Goal: Information Seeking & Learning: Get advice/opinions

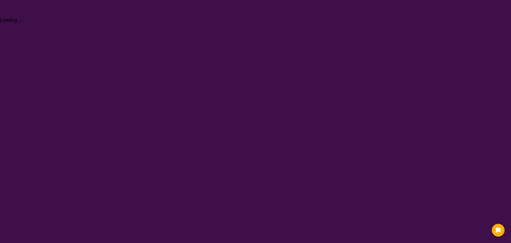
select select "NDIS Plan management"
select select "AD"
select select "NDIS"
select select "NDIS Plan management"
select select "AD"
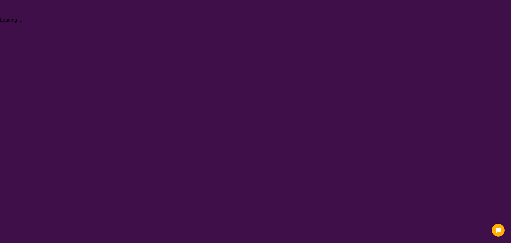
select select "NDIS"
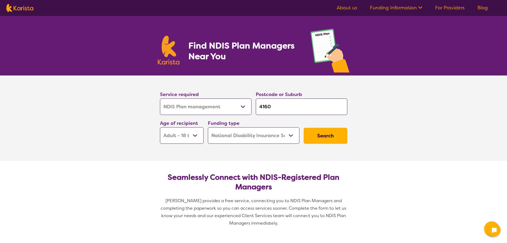
click at [341, 137] on button "Search" at bounding box center [326, 136] width 44 height 16
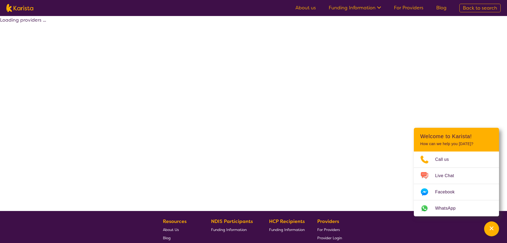
select select "by_score"
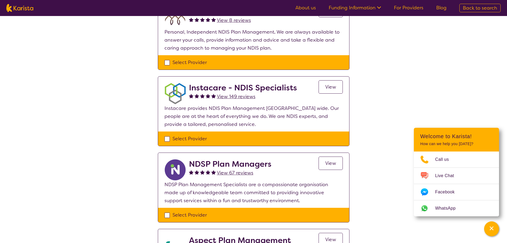
scroll to position [107, 0]
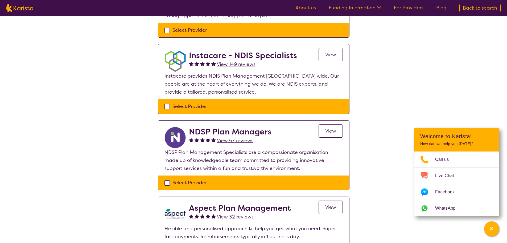
click at [225, 138] on span "View 67 reviews" at bounding box center [235, 140] width 36 height 6
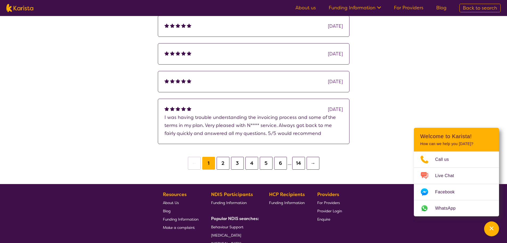
click at [254, 164] on button "4" at bounding box center [252, 163] width 13 height 13
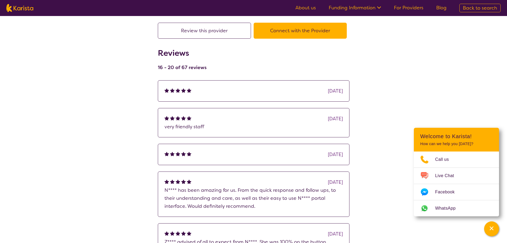
scroll to position [53, 0]
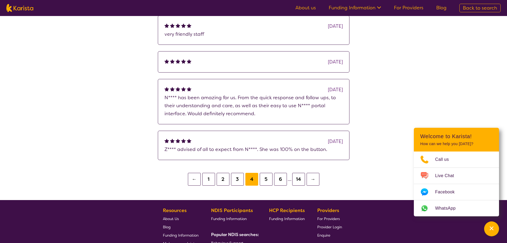
click at [283, 178] on button "6" at bounding box center [280, 179] width 13 height 13
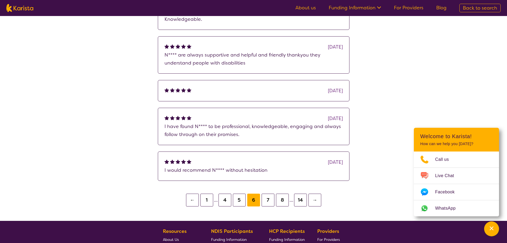
scroll to position [133, 0]
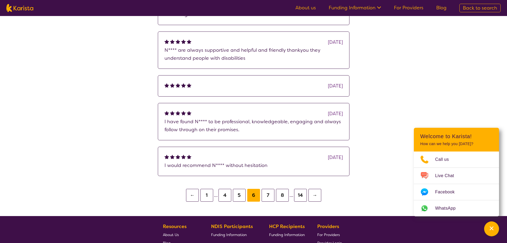
click at [300, 194] on button "14" at bounding box center [300, 195] width 13 height 13
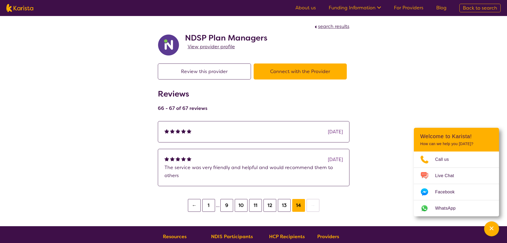
click at [273, 204] on button "12" at bounding box center [270, 205] width 13 height 13
